Goal: Use online tool/utility: Utilize a website feature to perform a specific function

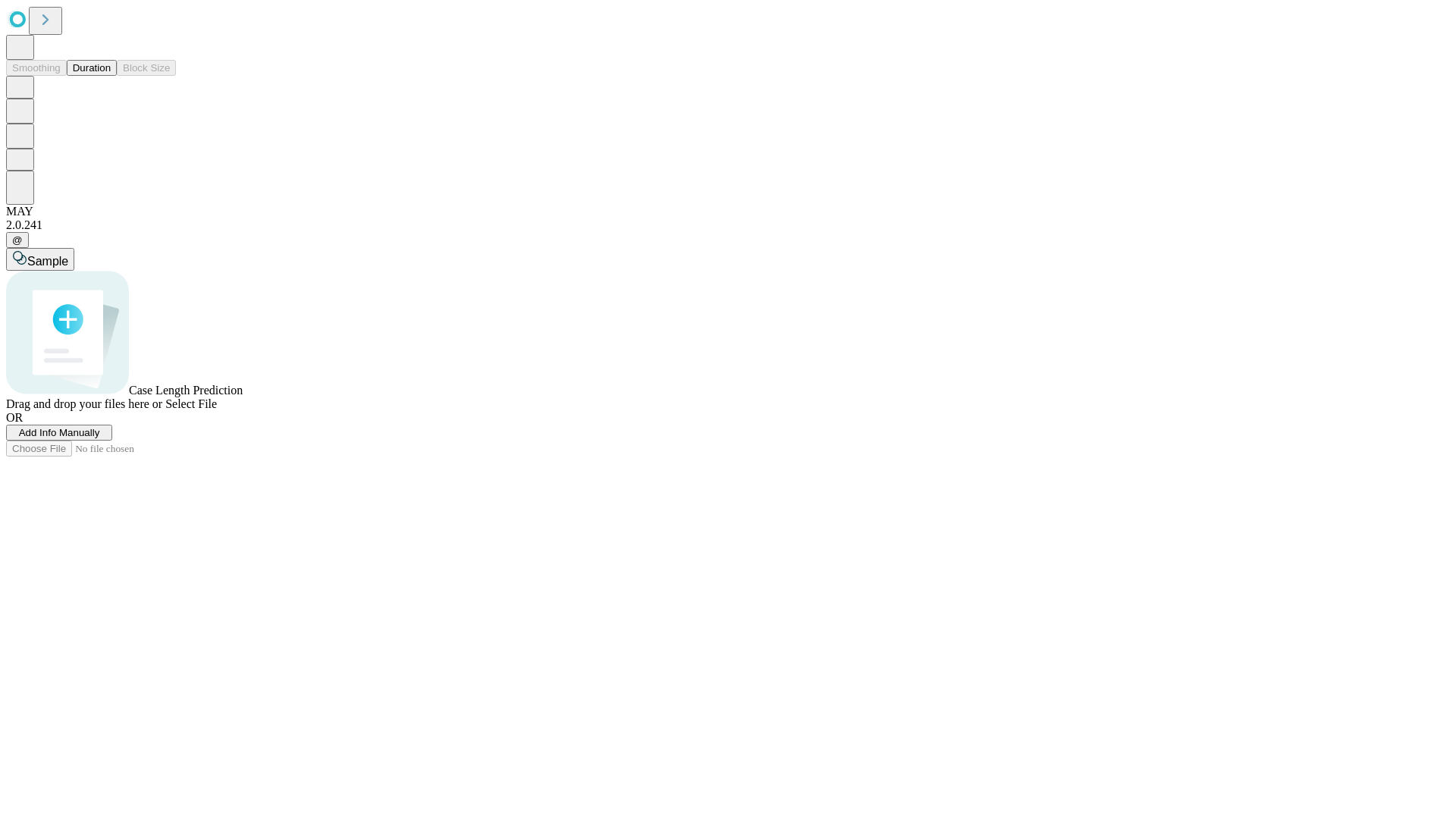
click at [110, 76] on button "Duration" at bounding box center [92, 68] width 50 height 16
click at [100, 438] on span "Add Info Manually" at bounding box center [59, 432] width 82 height 11
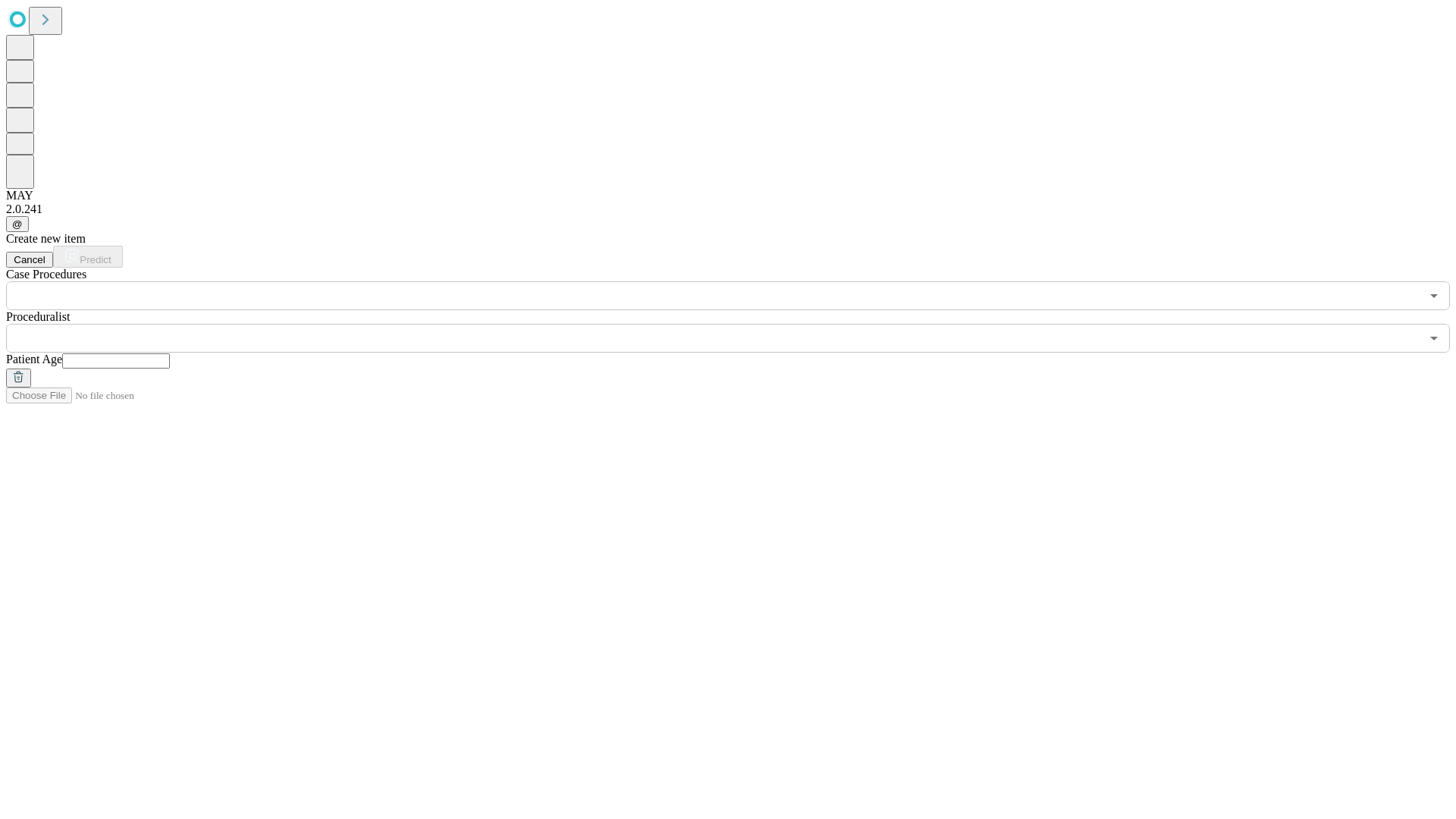
click at [170, 353] on input "text" at bounding box center [115, 361] width 108 height 15
type input "**"
click at [739, 323] on input "text" at bounding box center [713, 338] width 1414 height 29
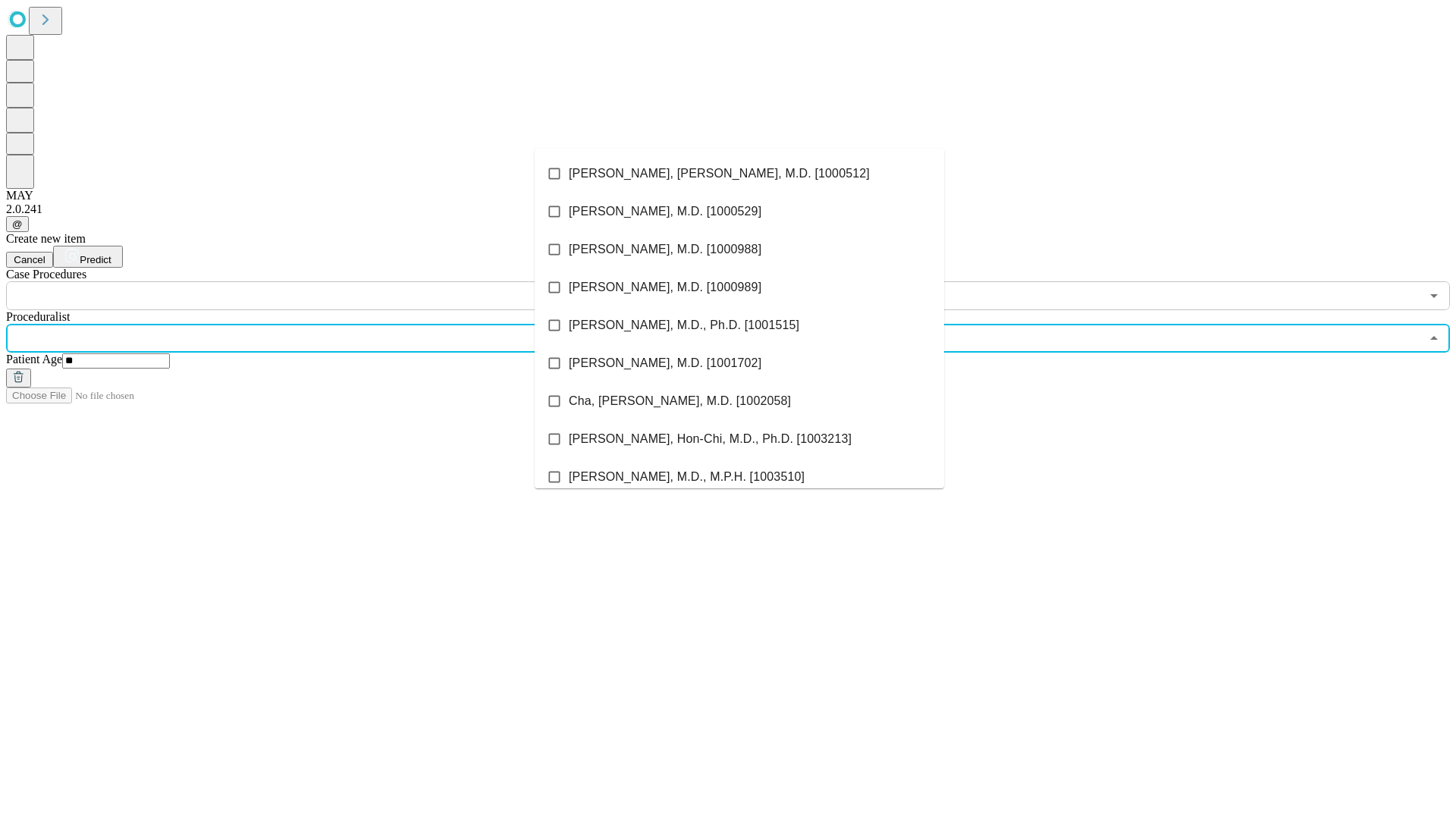
click at [739, 174] on li "[PERSON_NAME], [PERSON_NAME], M.D. [1000512]" at bounding box center [739, 173] width 409 height 38
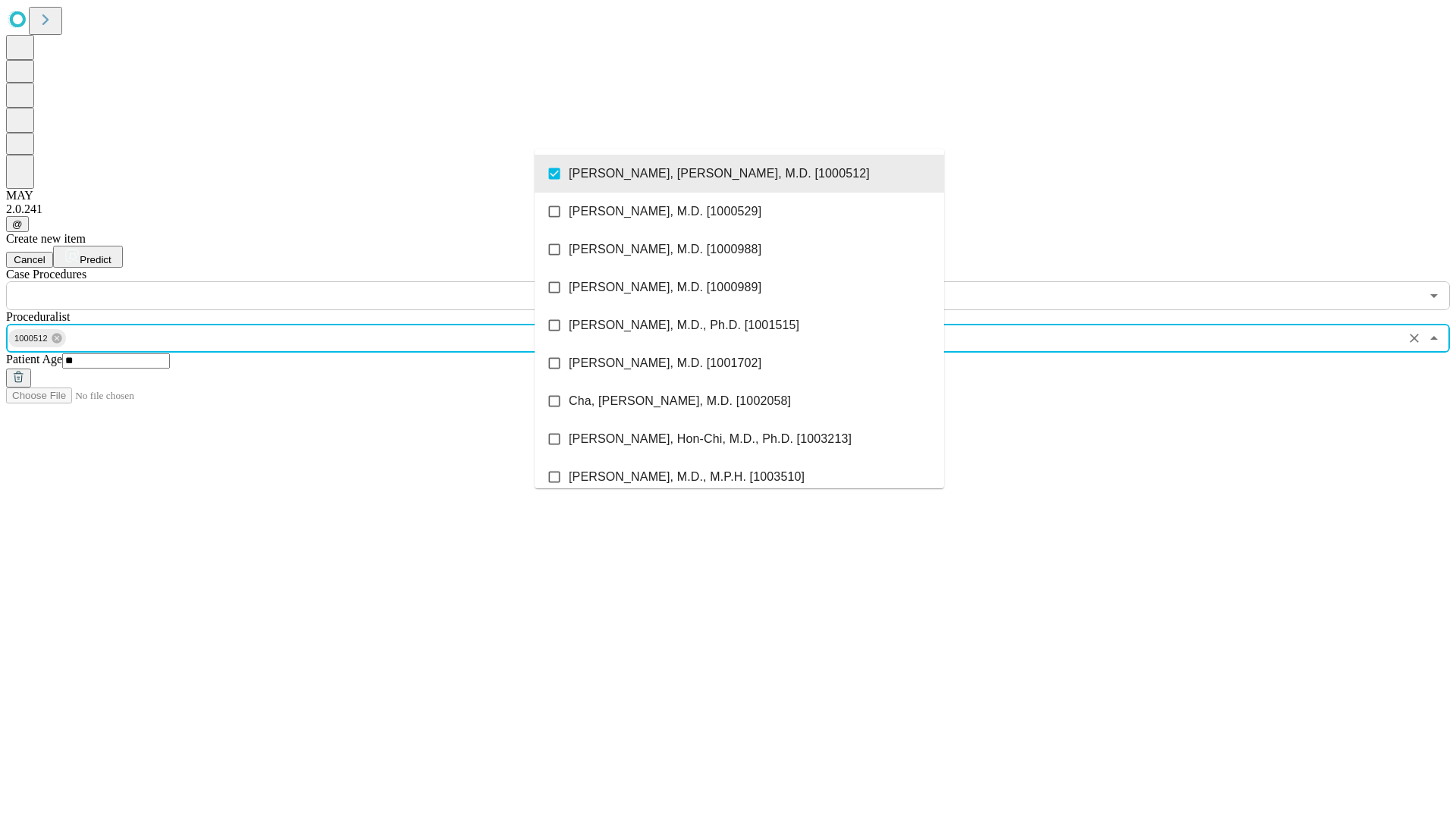
click at [318, 281] on input "text" at bounding box center [713, 295] width 1414 height 29
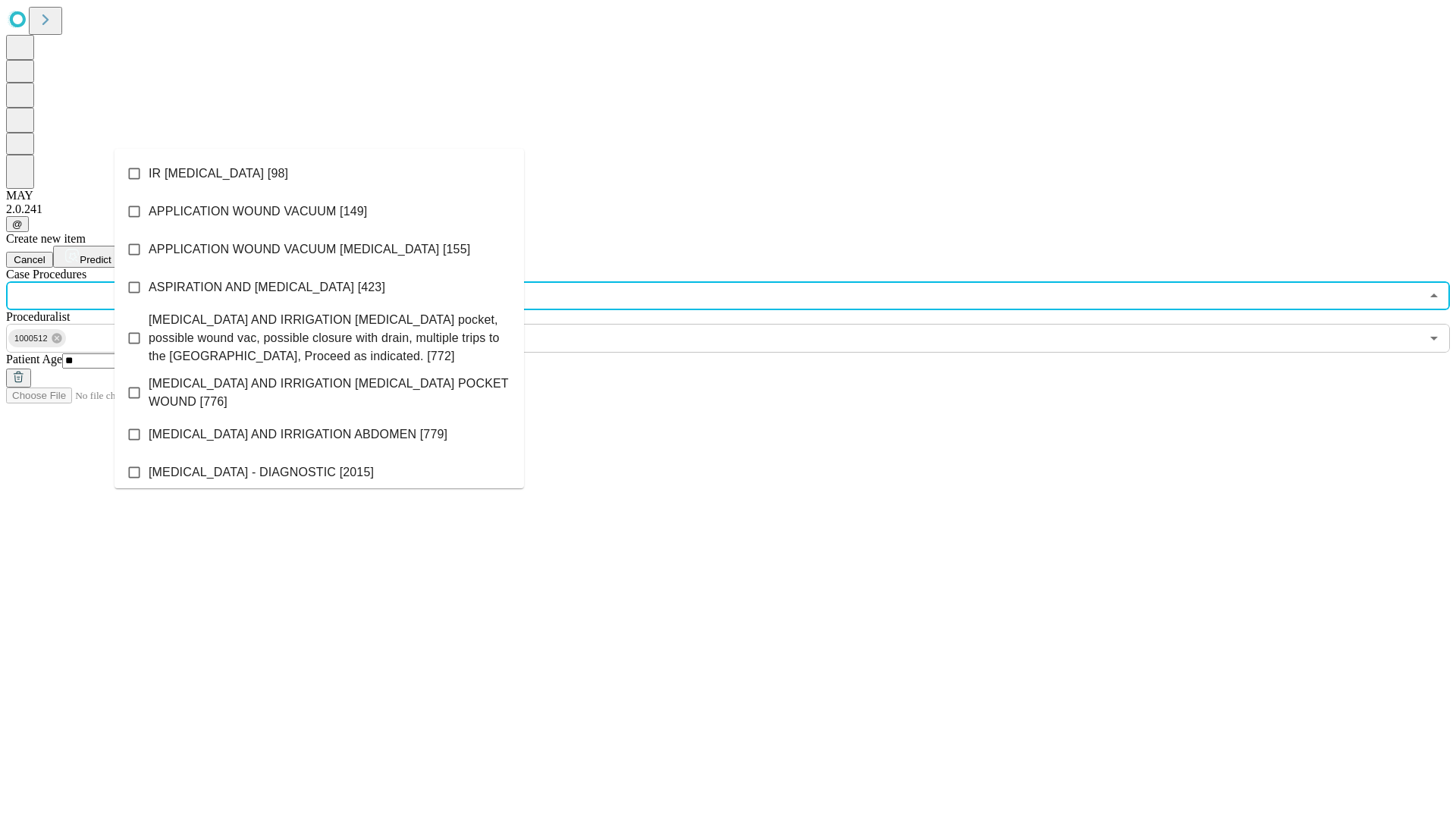
click at [319, 174] on li "IR [MEDICAL_DATA] [98]" at bounding box center [319, 173] width 409 height 38
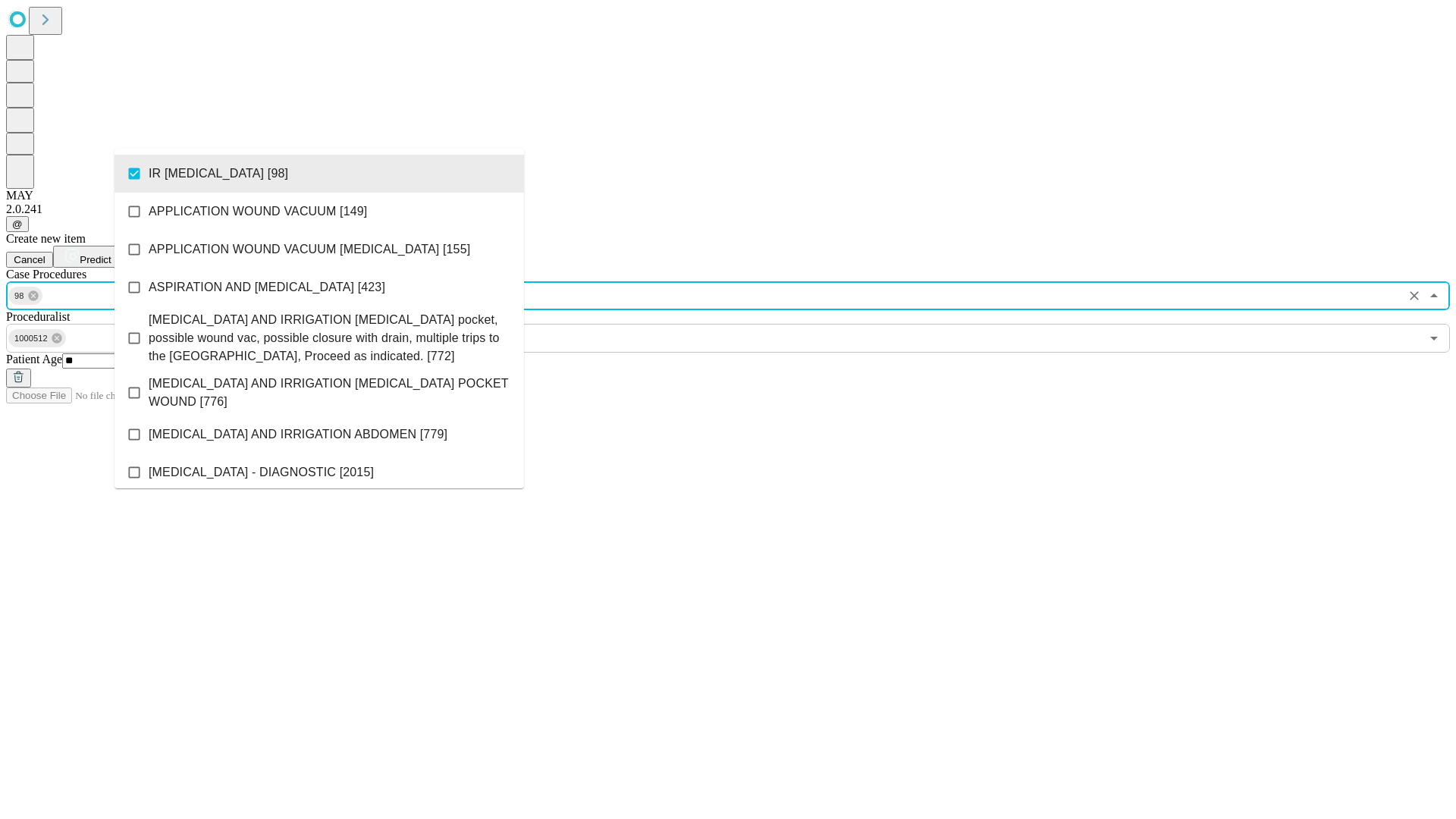
click at [110, 254] on span "Predict" at bounding box center [95, 259] width 31 height 11
